Goal: Transaction & Acquisition: Purchase product/service

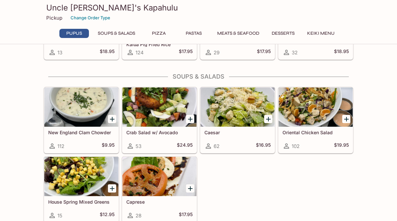
scroll to position [356, 0]
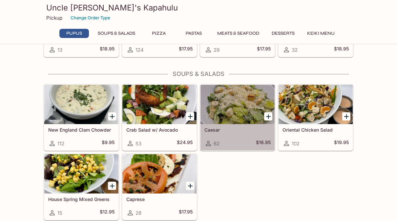
click at [225, 109] on div at bounding box center [237, 104] width 74 height 39
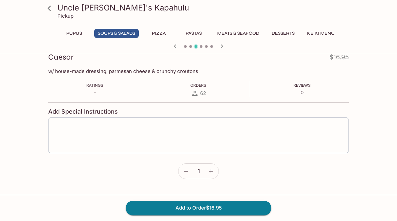
scroll to position [96, 0]
click at [206, 205] on button "Add to Order $16.95" at bounding box center [199, 208] width 146 height 14
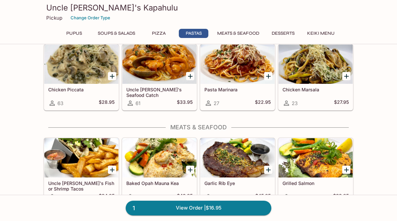
scroll to position [768, 0]
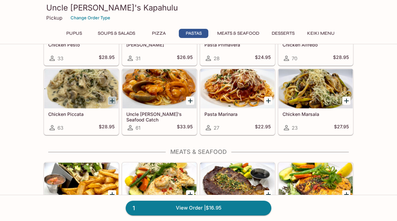
click at [110, 102] on icon "Add Chicken Piccata" at bounding box center [112, 101] width 8 height 8
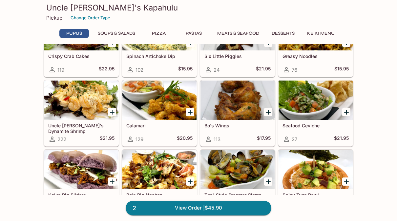
scroll to position [38, 0]
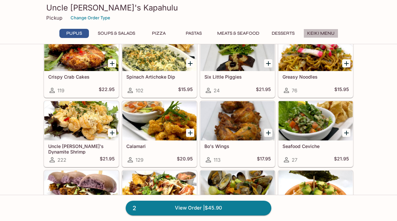
click at [323, 33] on button "Keiki Menu" at bounding box center [320, 33] width 35 height 9
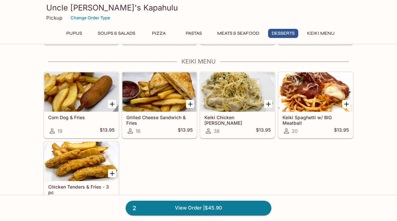
scroll to position [1118, 0]
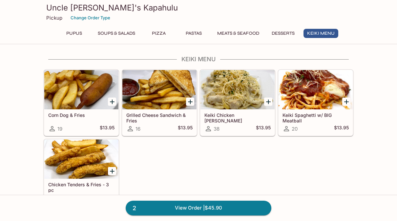
click at [160, 36] on button "Pizza" at bounding box center [158, 33] width 29 height 9
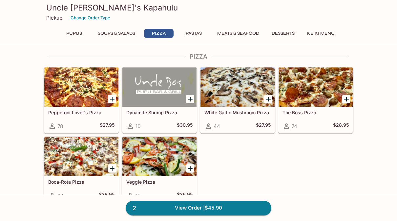
click at [202, 34] on button "Pastas" at bounding box center [193, 33] width 29 height 9
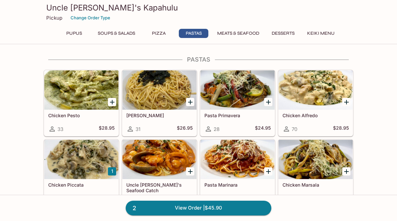
click at [241, 34] on button "Meats & Seafood" at bounding box center [237, 33] width 49 height 9
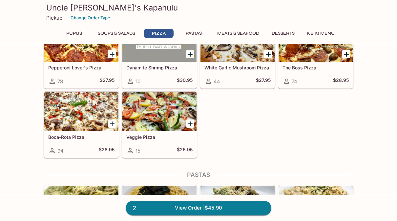
scroll to position [587, 0]
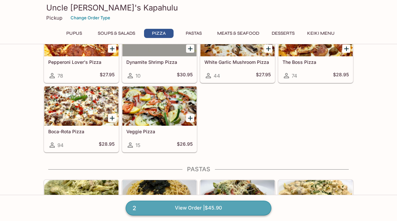
click at [236, 207] on link "2 View Order | $45.90" at bounding box center [199, 208] width 146 height 14
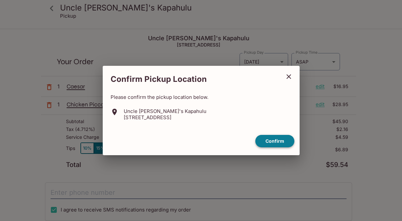
click at [263, 143] on button "Confirm" at bounding box center [274, 141] width 39 height 13
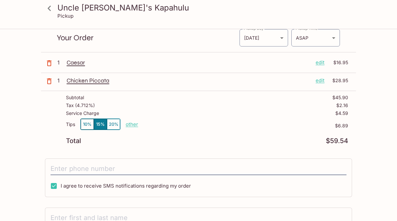
scroll to position [37, 0]
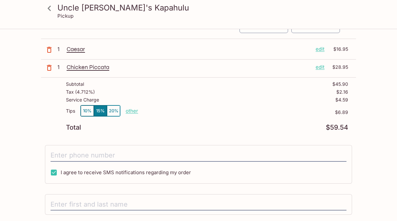
click at [131, 111] on p "other" at bounding box center [132, 111] width 12 height 6
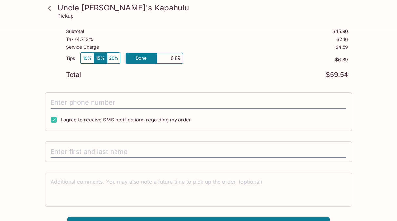
scroll to position [79, 0]
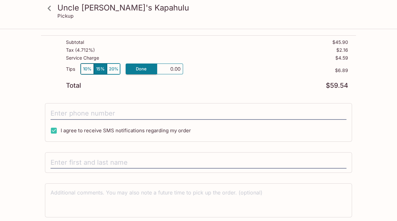
type input "0.00"
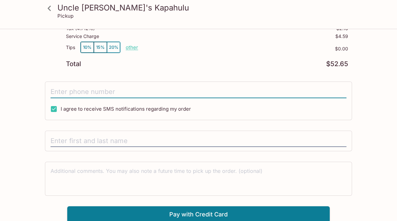
scroll to position [103, 0]
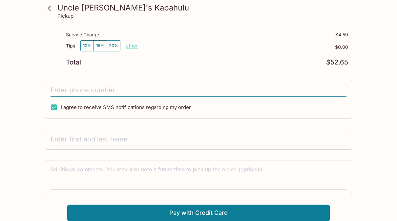
click at [140, 177] on textarea at bounding box center [198, 177] width 296 height 23
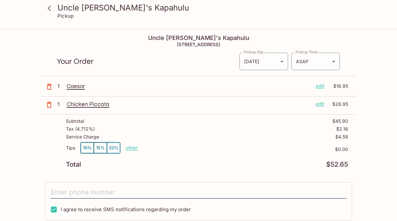
scroll to position [0, 0]
click at [45, 7] on icon at bounding box center [49, 8] width 11 height 11
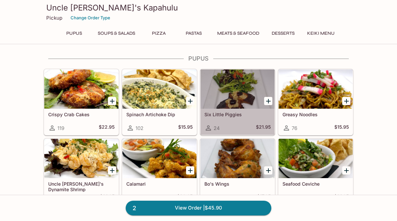
click at [240, 107] on div at bounding box center [237, 88] width 74 height 39
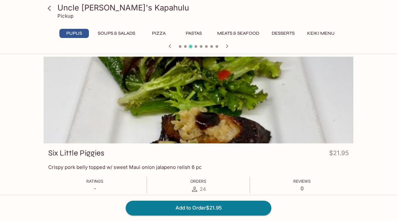
click at [51, 10] on icon at bounding box center [49, 8] width 11 height 11
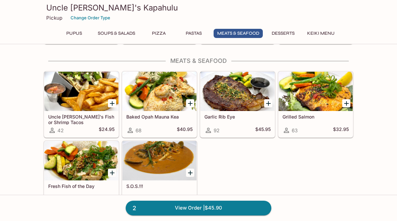
scroll to position [941, 0]
